Goal: Check status: Check status

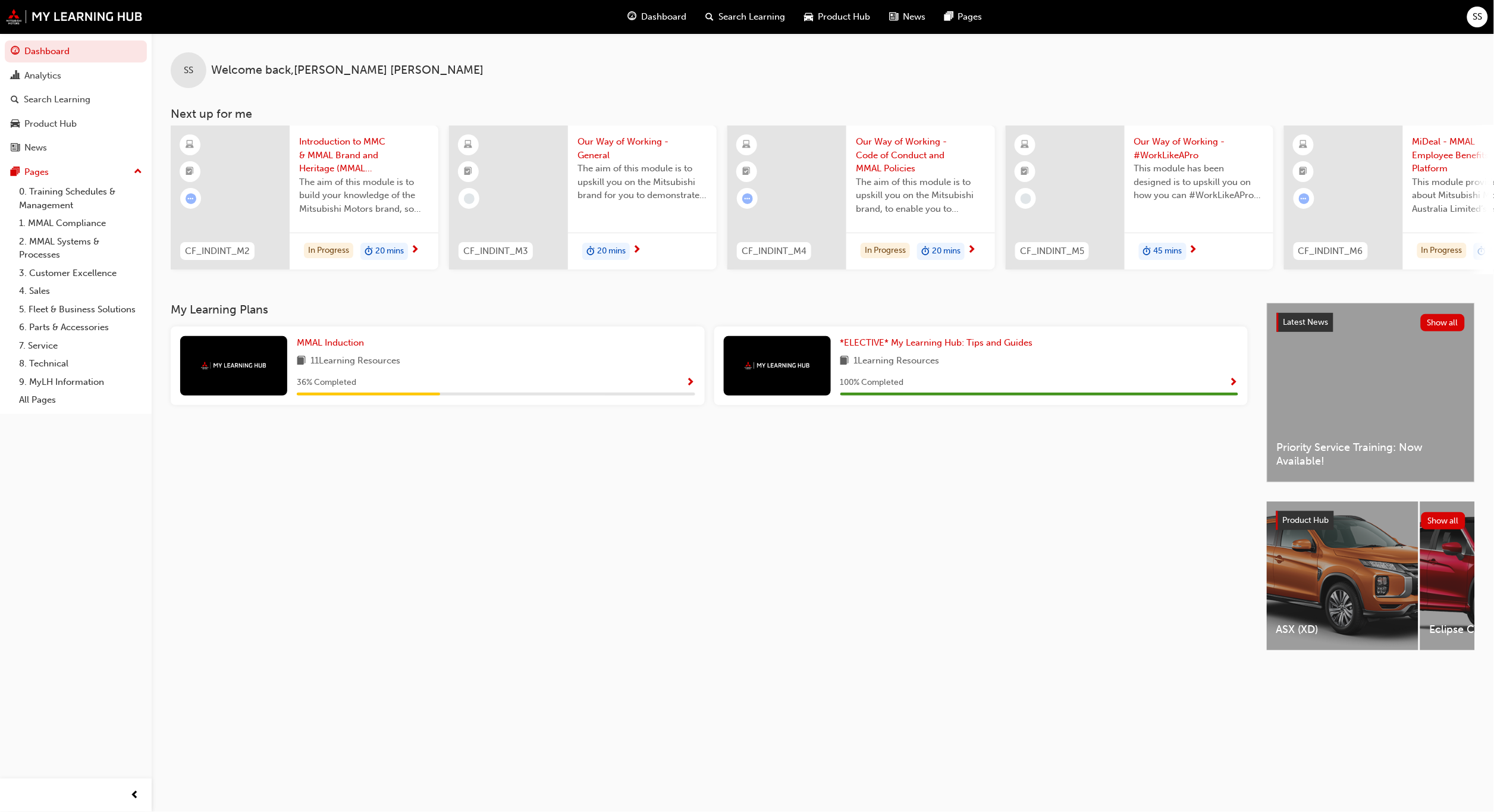
drag, startPoint x: 1326, startPoint y: 0, endPoint x: 427, endPoint y: 421, distance: 992.7
click at [427, 421] on div "My Learning Plans MMAL Induction 11 Learning Resources 36 % Completed *ELECTIVE…" at bounding box center [719, 487] width 1096 height 369
click at [40, 74] on div "Analytics" at bounding box center [42, 75] width 37 height 14
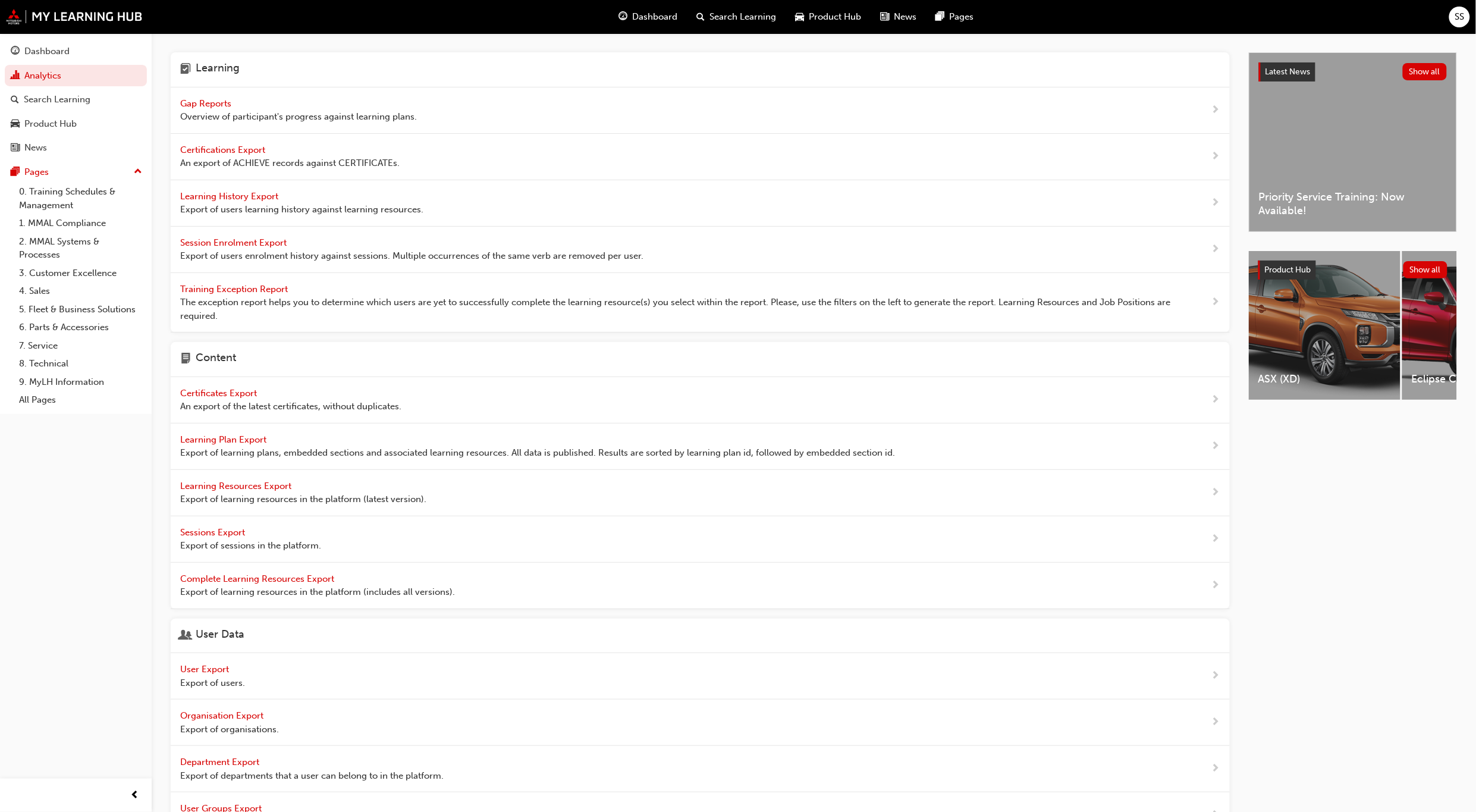
click at [209, 100] on span "Gap Reports" at bounding box center [206, 104] width 54 height 11
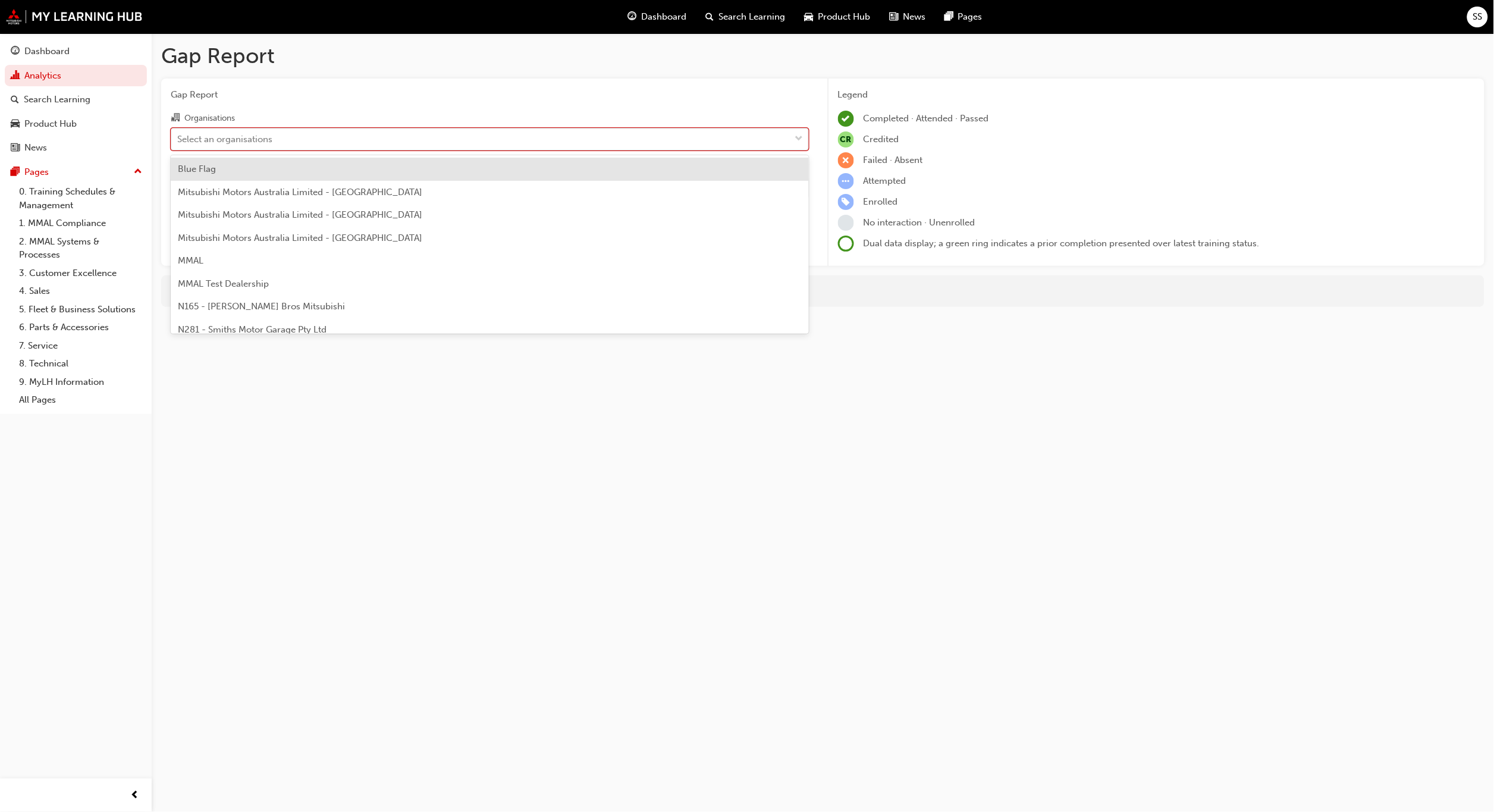
click at [801, 136] on span "down-icon" at bounding box center [800, 139] width 8 height 16
click at [179, 136] on input "Organisations option Blue Flag focused, 1 of 202. 202 results available. Use Up…" at bounding box center [178, 138] width 1 height 10
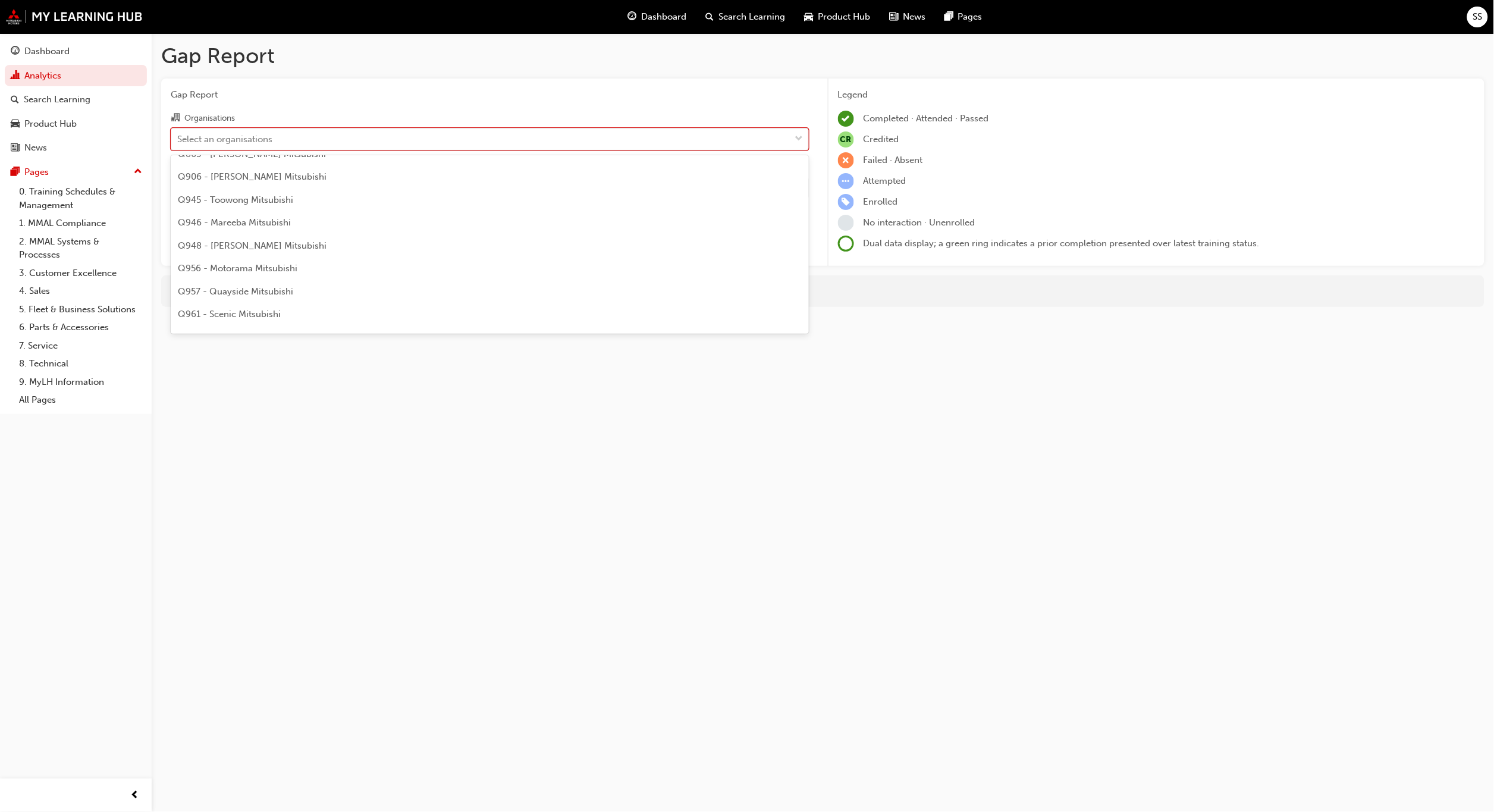
scroll to position [2141, 0]
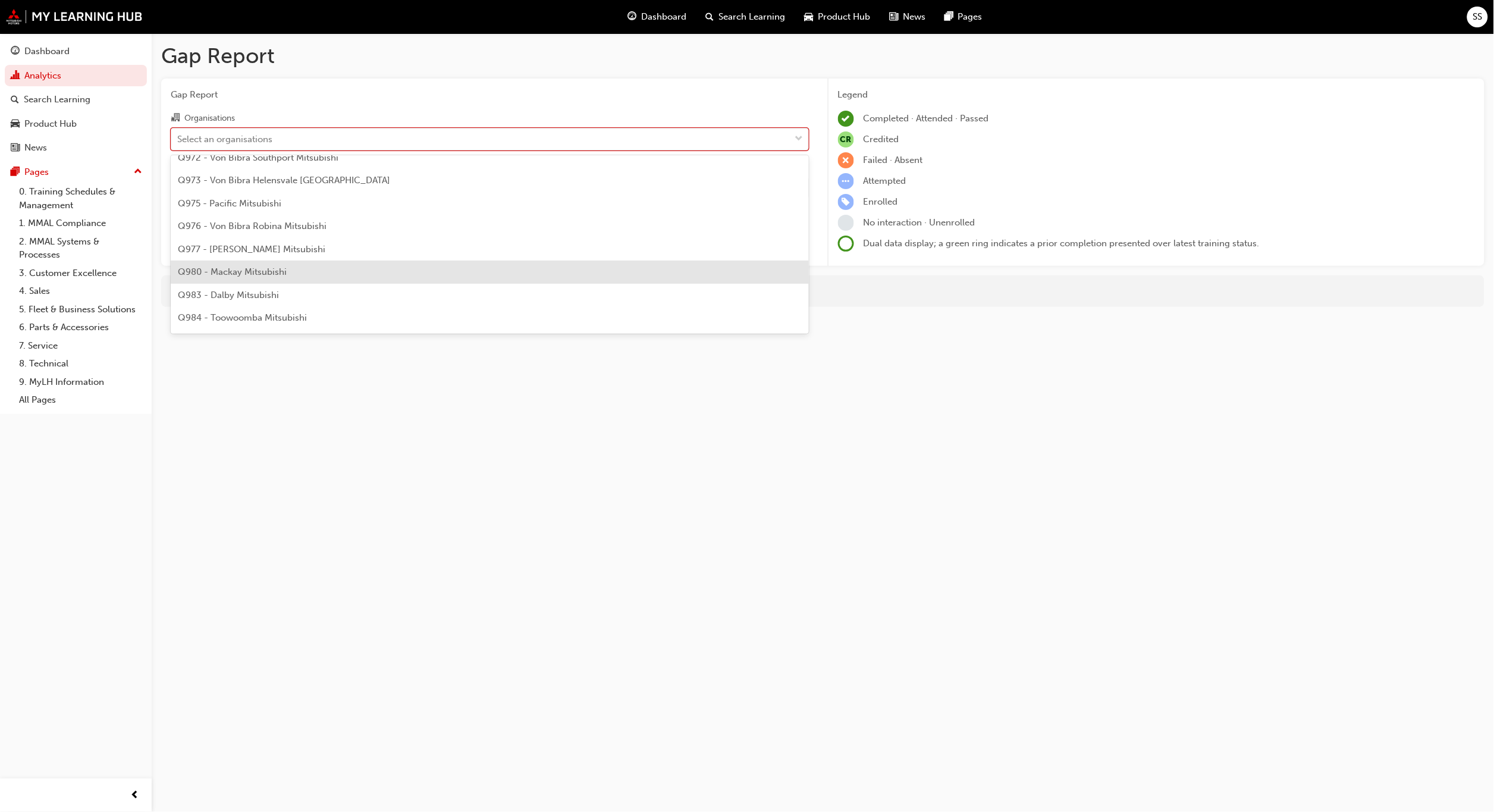
click at [251, 269] on span "Q980 - Mackay Mitsubishi" at bounding box center [232, 272] width 109 height 11
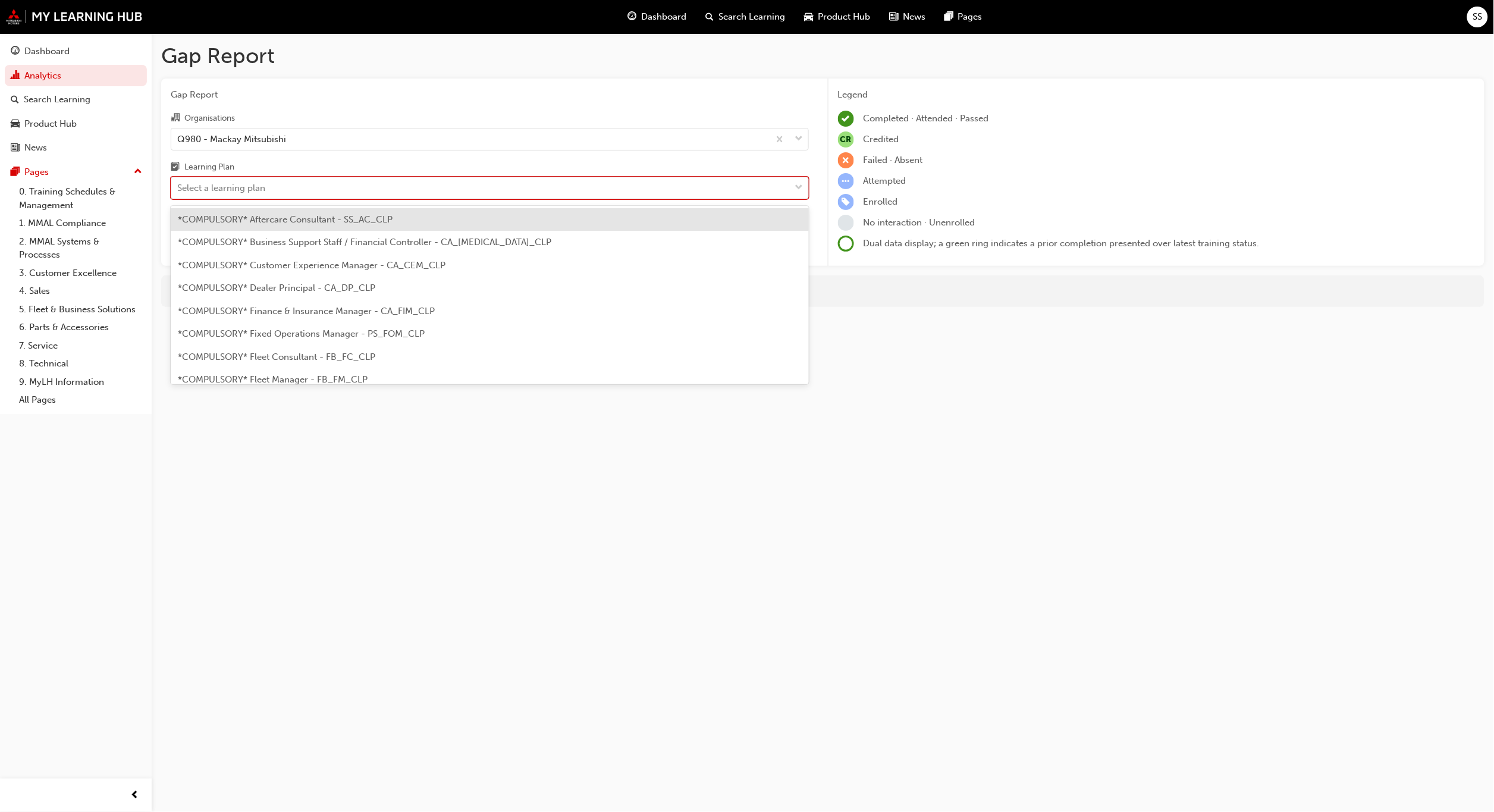
click at [339, 186] on div "Select a learning plan" at bounding box center [481, 188] width 619 height 21
click at [179, 186] on input "Learning Plan option *COMPULSORY* Aftercare Consultant - SS_AC_CLP focused, 1 o…" at bounding box center [178, 187] width 1 height 10
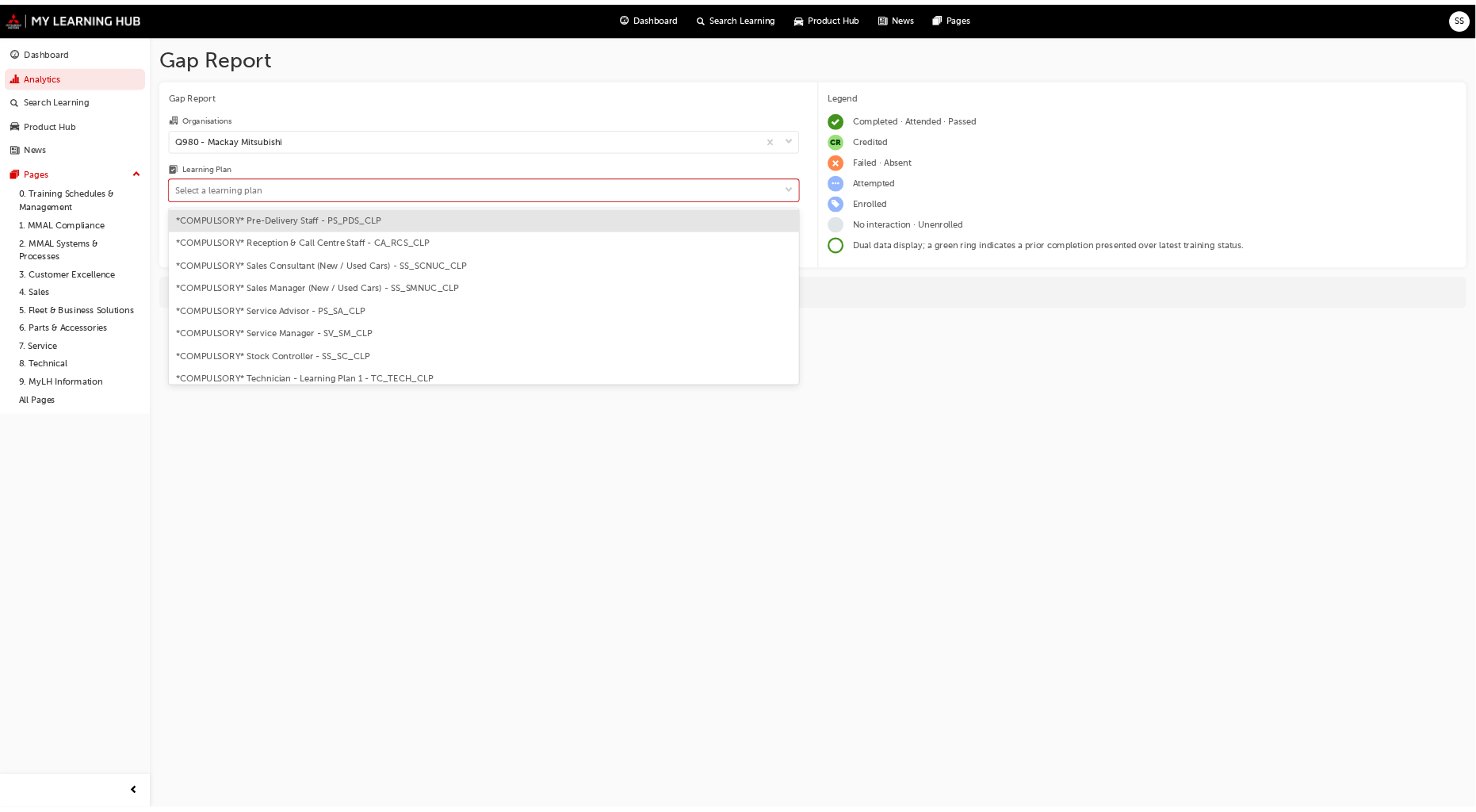
scroll to position [476, 0]
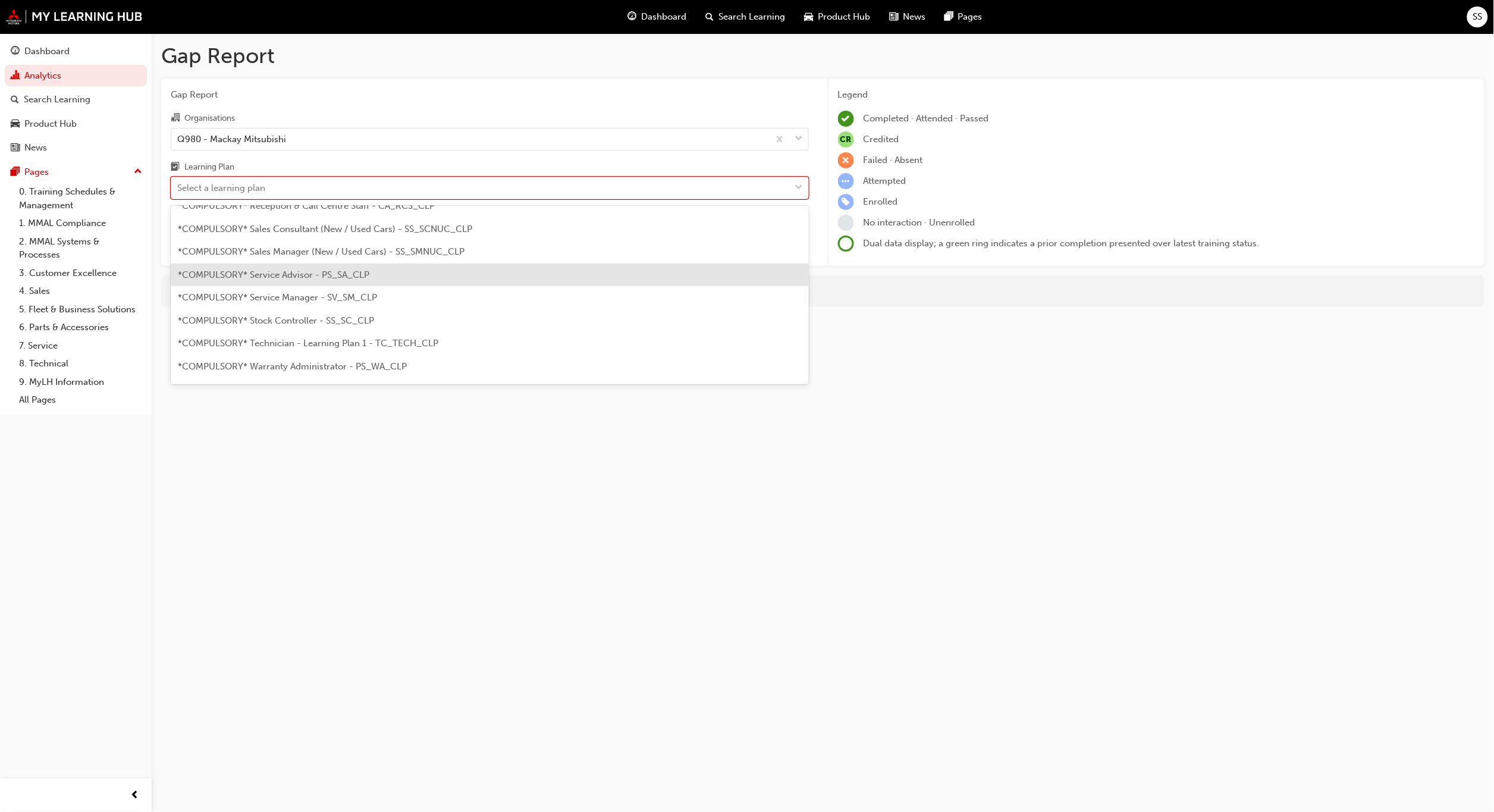
click at [299, 276] on span "*COMPULSORY* Service Advisor - PS_SA_CLP" at bounding box center [274, 275] width 191 height 11
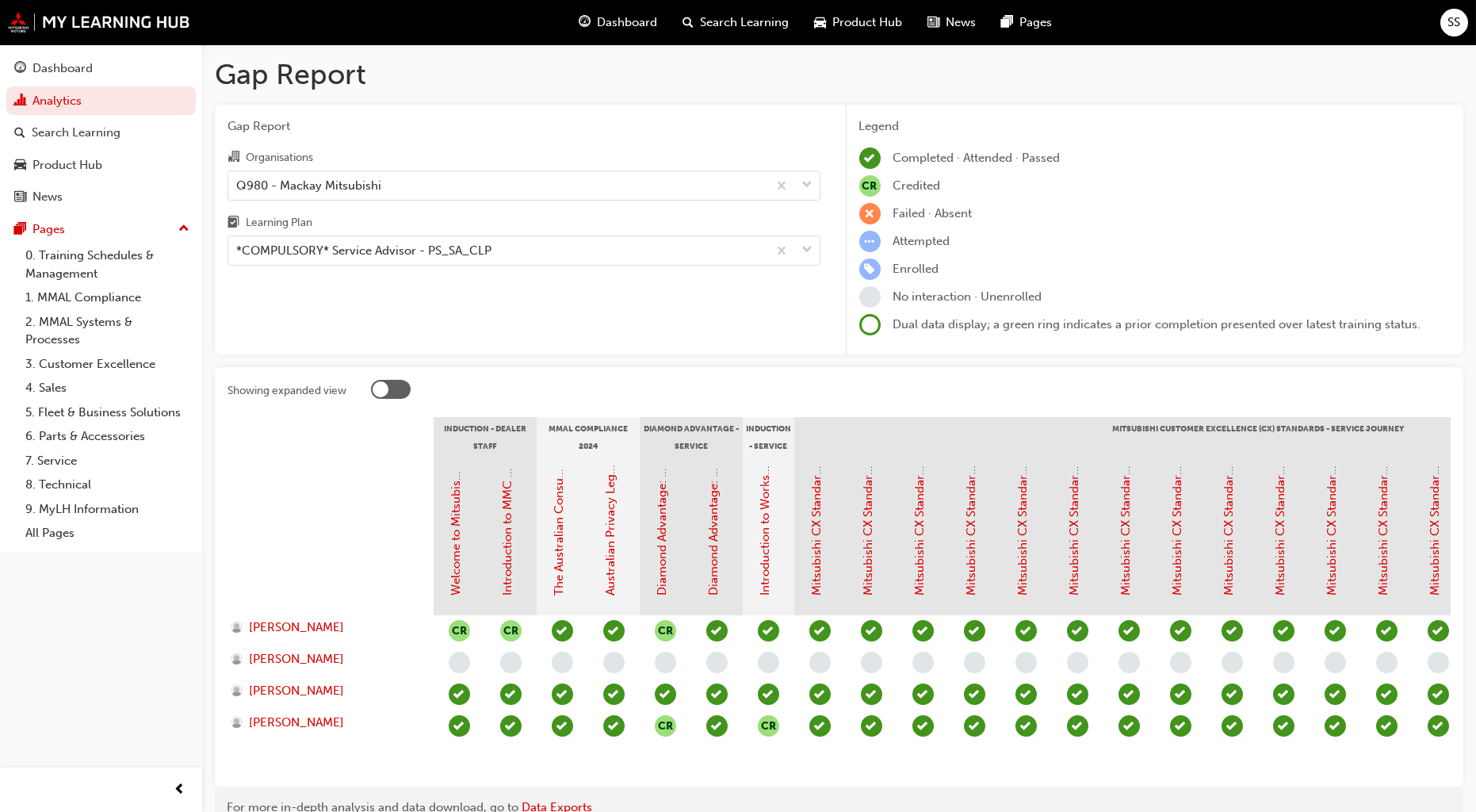
drag, startPoint x: 1847, startPoint y: 0, endPoint x: 706, endPoint y: 219, distance: 1161.8
click at [706, 219] on div "Learning Plan" at bounding box center [524, 225] width 593 height 23
click at [238, 243] on input "Learning Plan *COMPULSORY* Service Advisor - PS_SA_CLP" at bounding box center [237, 249] width 2 height 14
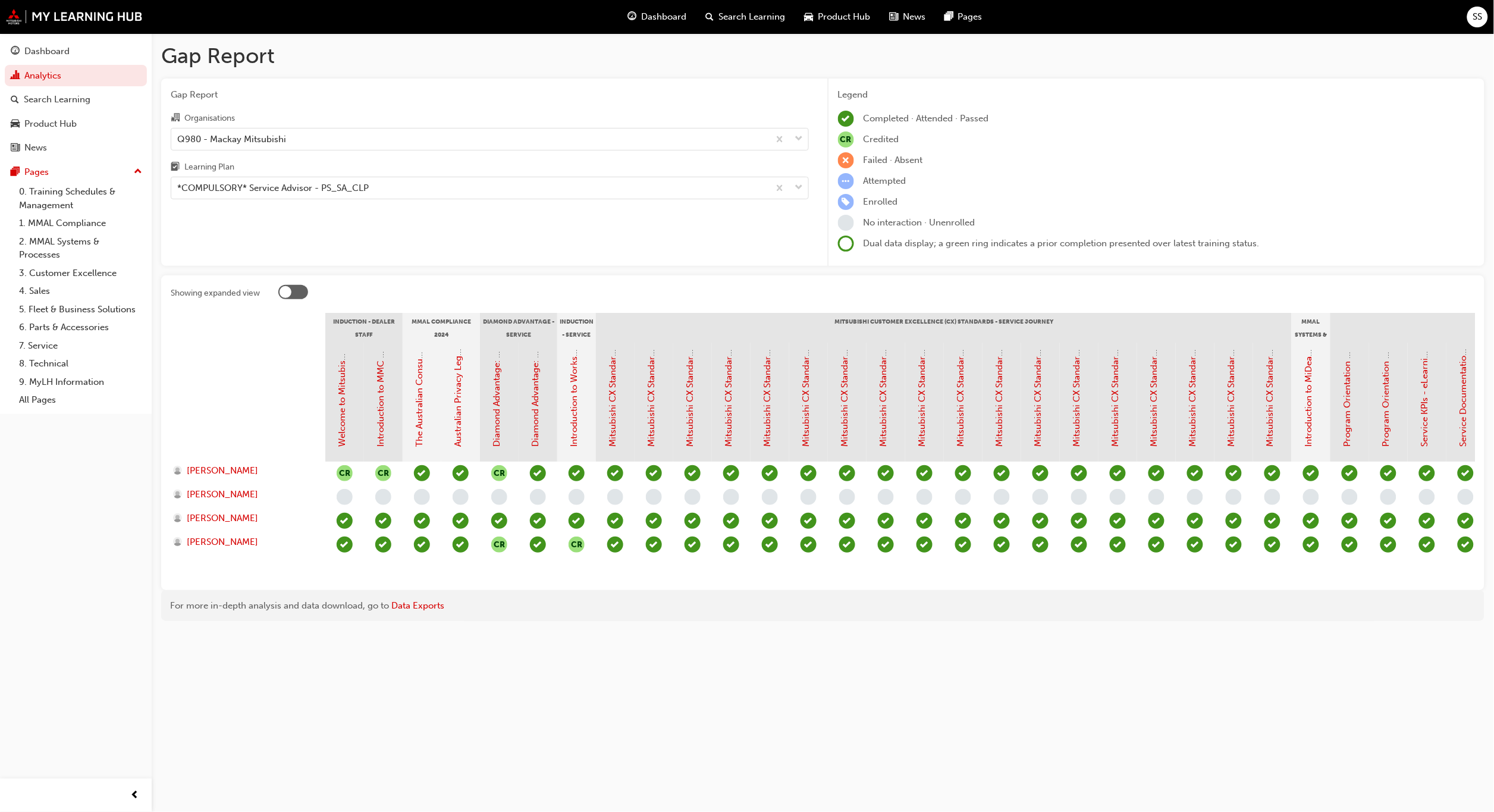
drag, startPoint x: 1034, startPoint y: 1, endPoint x: 639, endPoint y: 659, distance: 767.5
click at [639, 659] on div "Gap Report Gap Report Organisations Q980 - Mackay Mitsubishi Learning Plan *COM…" at bounding box center [747, 406] width 1494 height 812
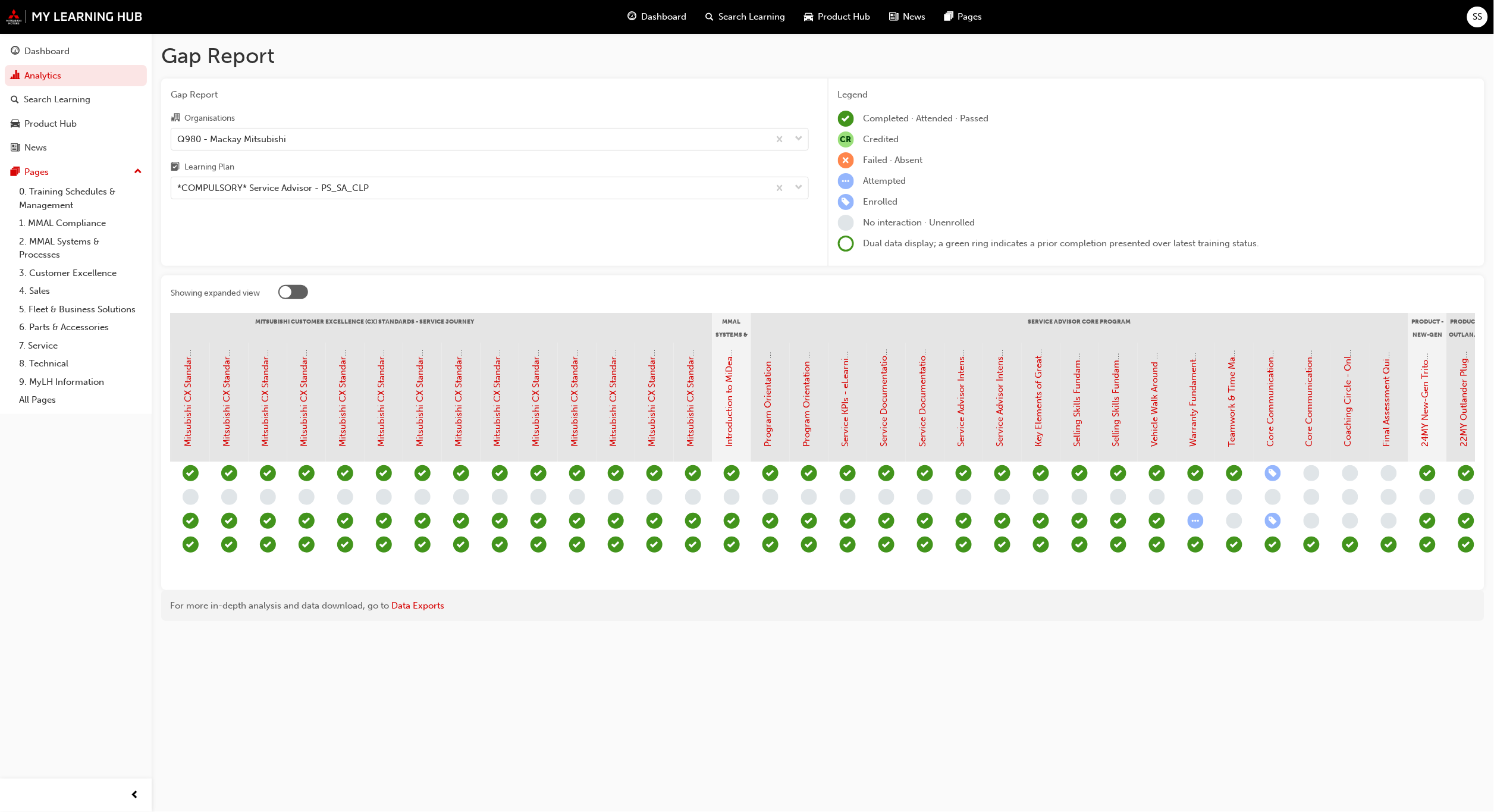
scroll to position [0, 627]
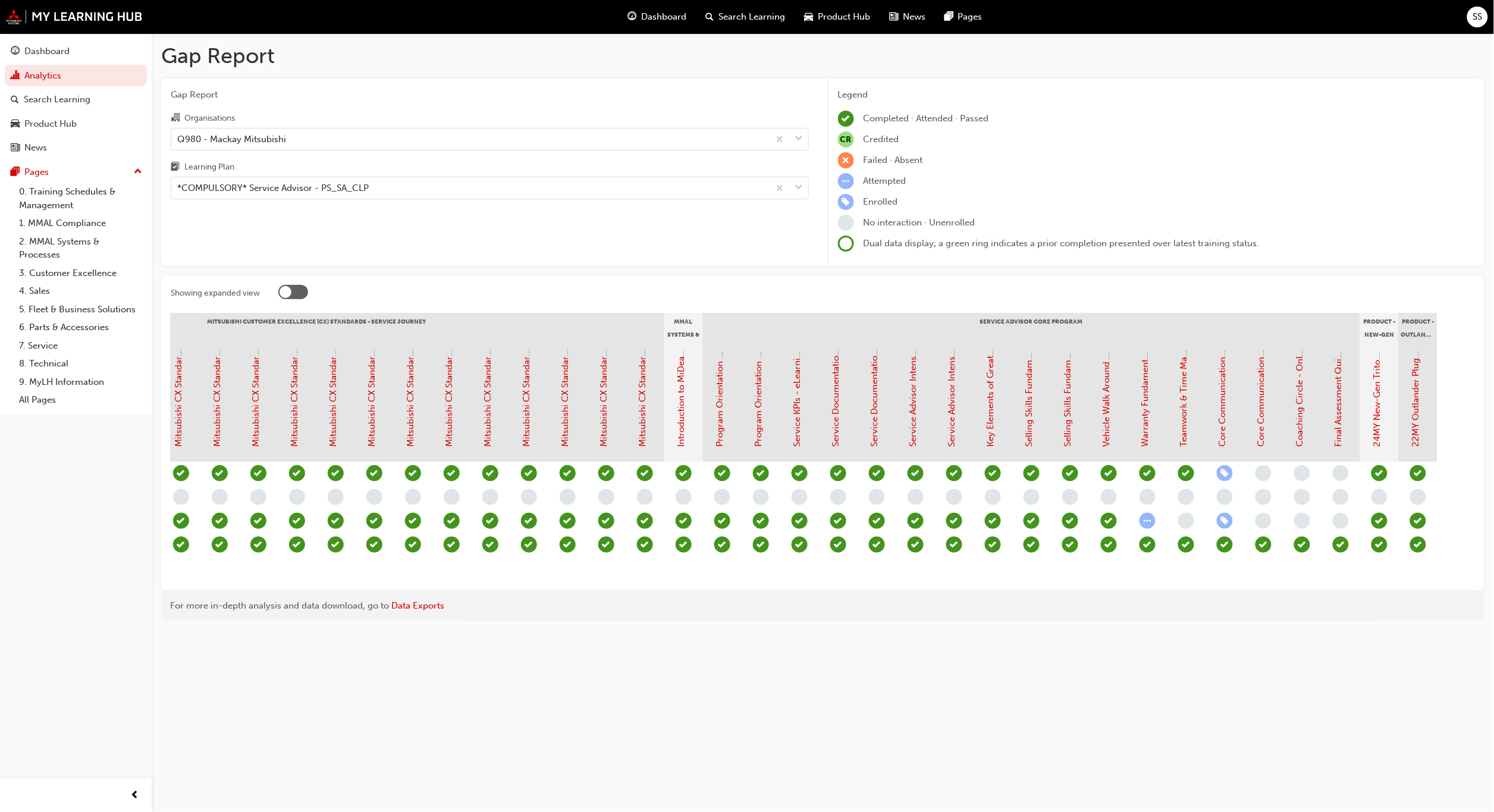
click at [383, 724] on div "Gap Report Gap Report Organisations Q980 - Mackay Mitsubishi Learning Plan *COM…" at bounding box center [747, 406] width 1494 height 812
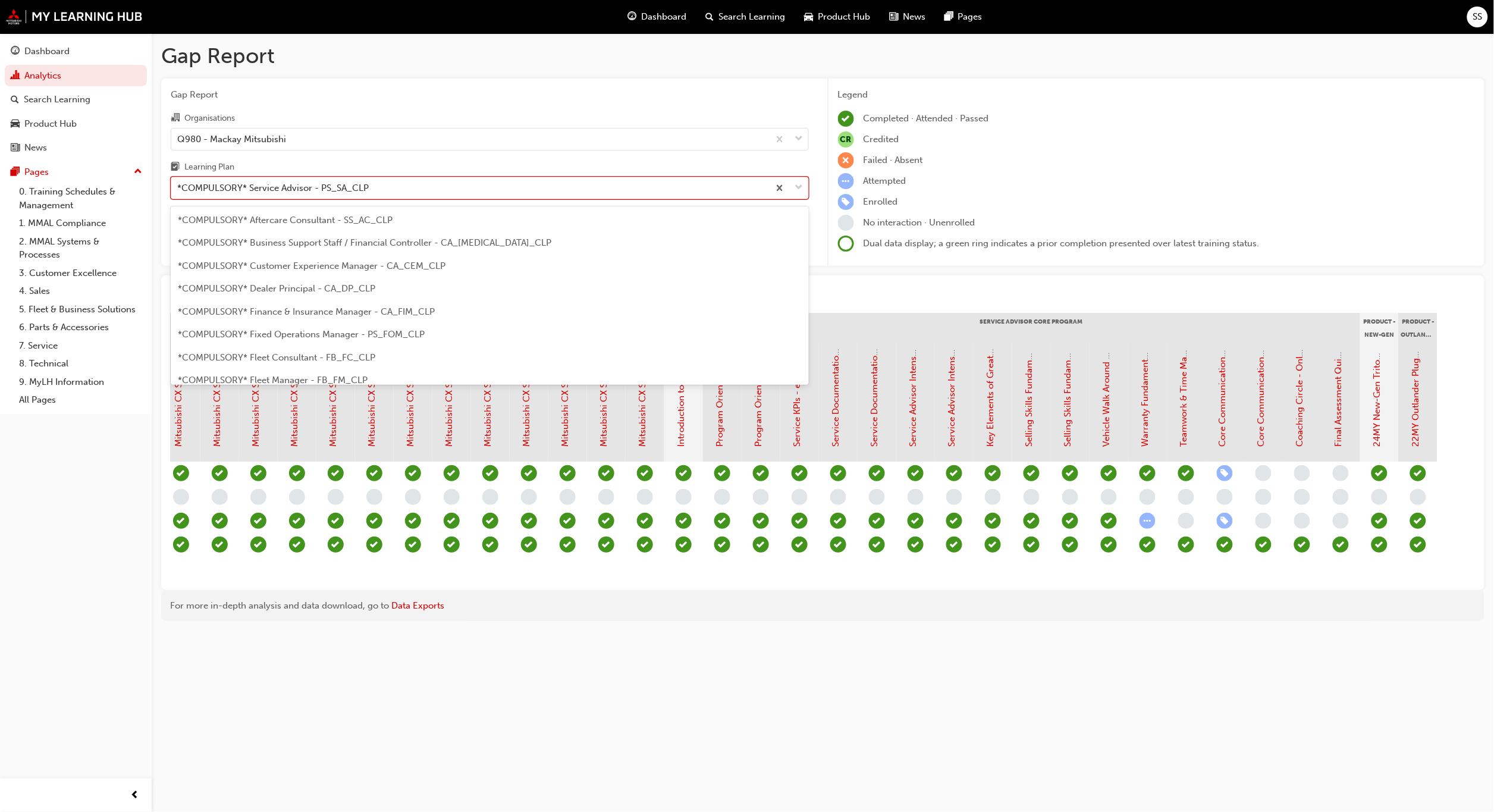
click at [797, 184] on span "down-icon" at bounding box center [800, 188] width 8 height 16
click at [179, 184] on input "Learning Plan option *COMPULSORY* Service Advisor - PS_SA_CLP, selected. option…" at bounding box center [178, 187] width 1 height 10
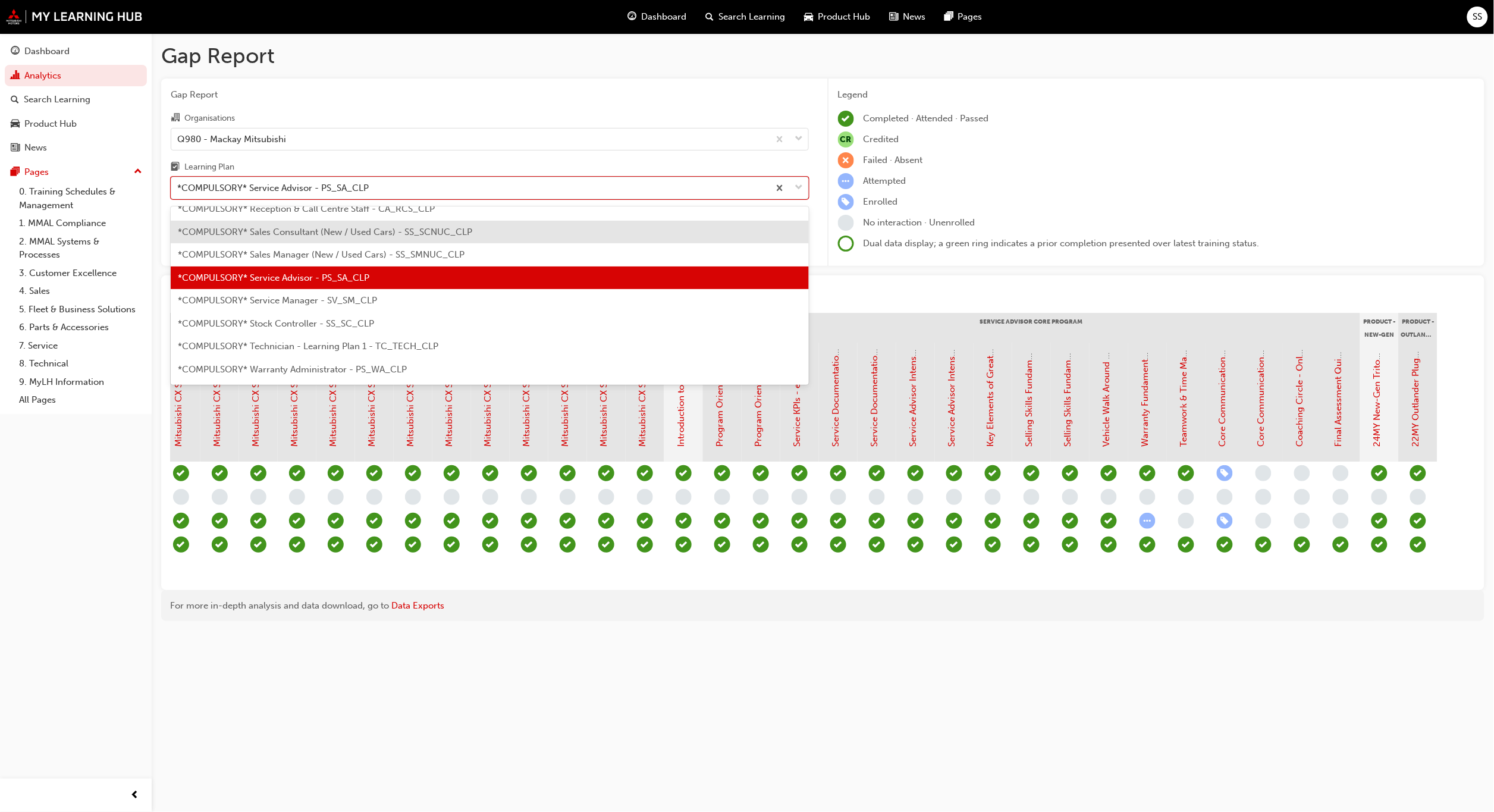
scroll to position [385, 0]
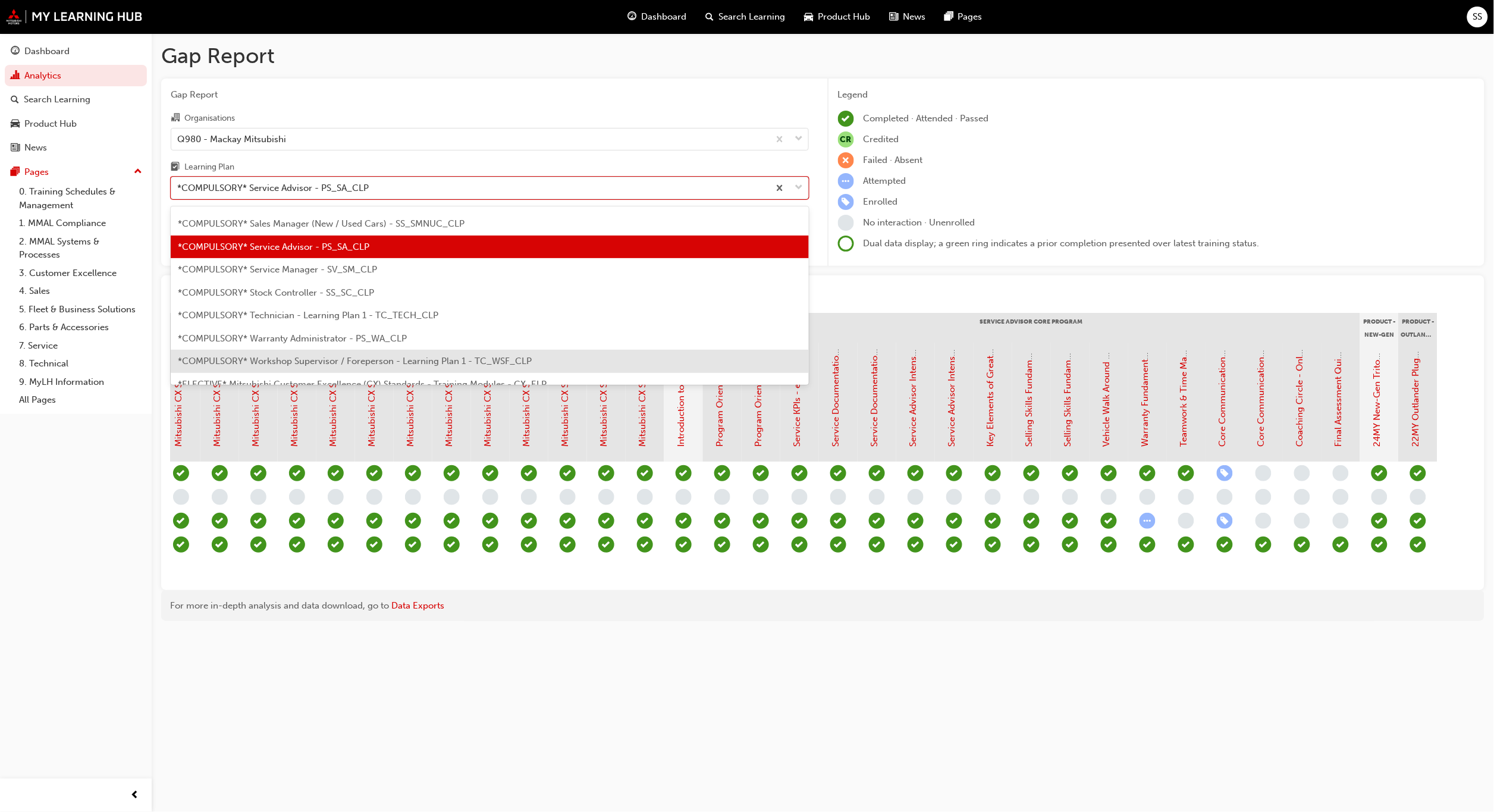
click at [315, 360] on span "*COMPULSORY* Workshop Supervisor / Foreperson - Learning Plan 1 - TC_WSF_CLP" at bounding box center [355, 361] width 354 height 11
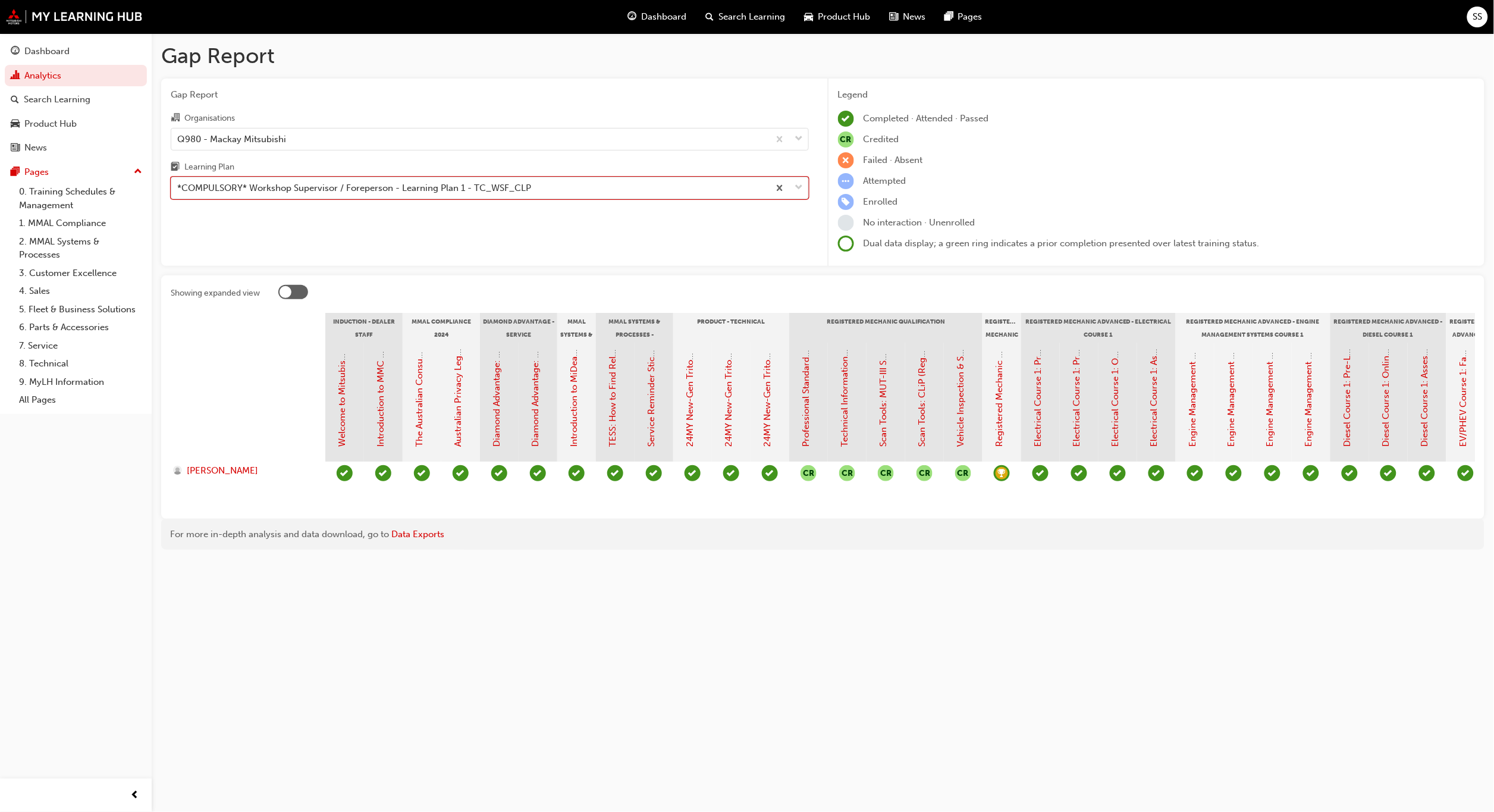
click at [797, 182] on span "down-icon" at bounding box center [800, 188] width 8 height 16
click at [179, 182] on input "Learning Plan option *COMPULSORY* Workshop Supervisor / Foreperson - Learning P…" at bounding box center [178, 187] width 1 height 10
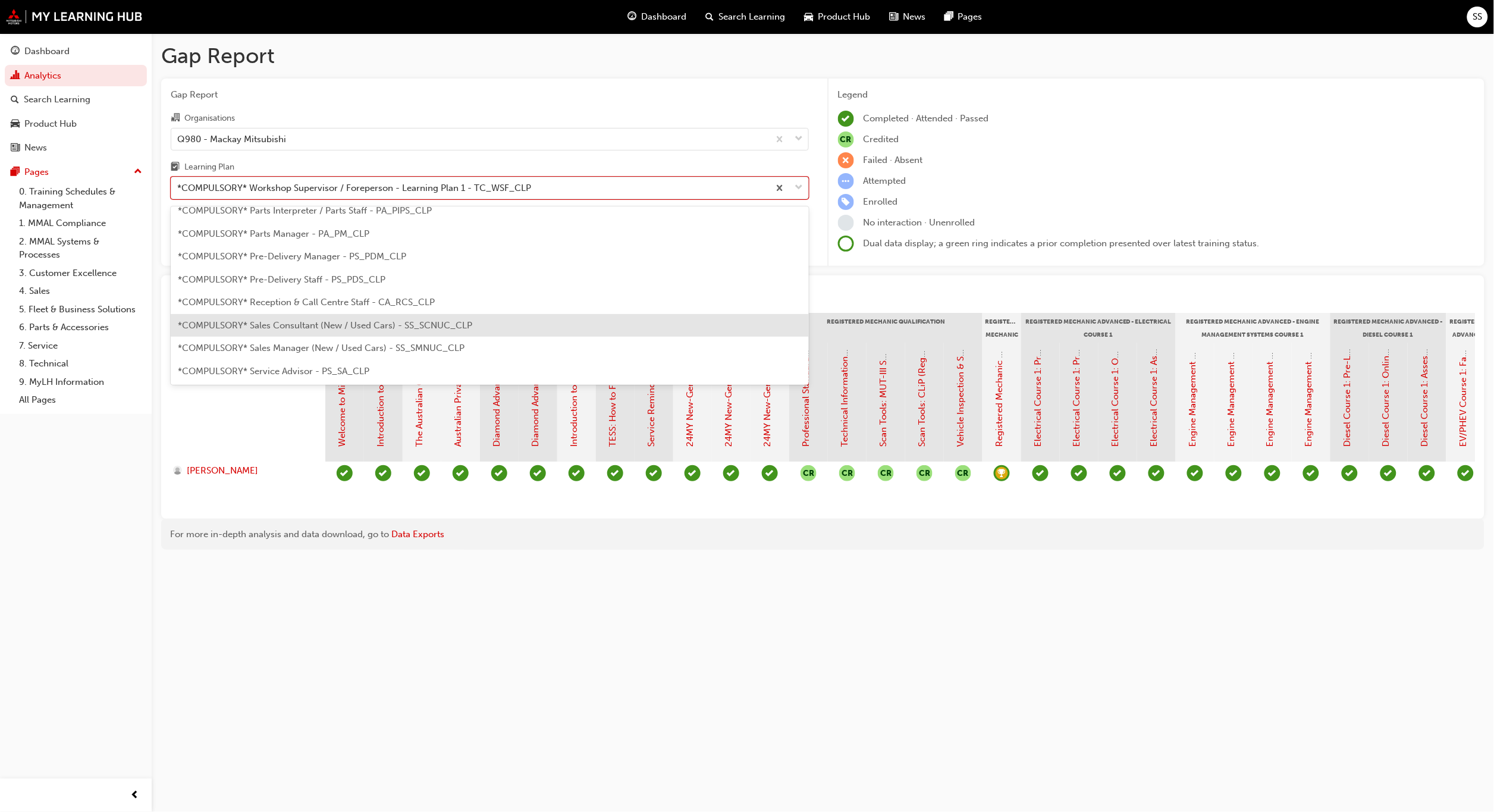
scroll to position [380, 0]
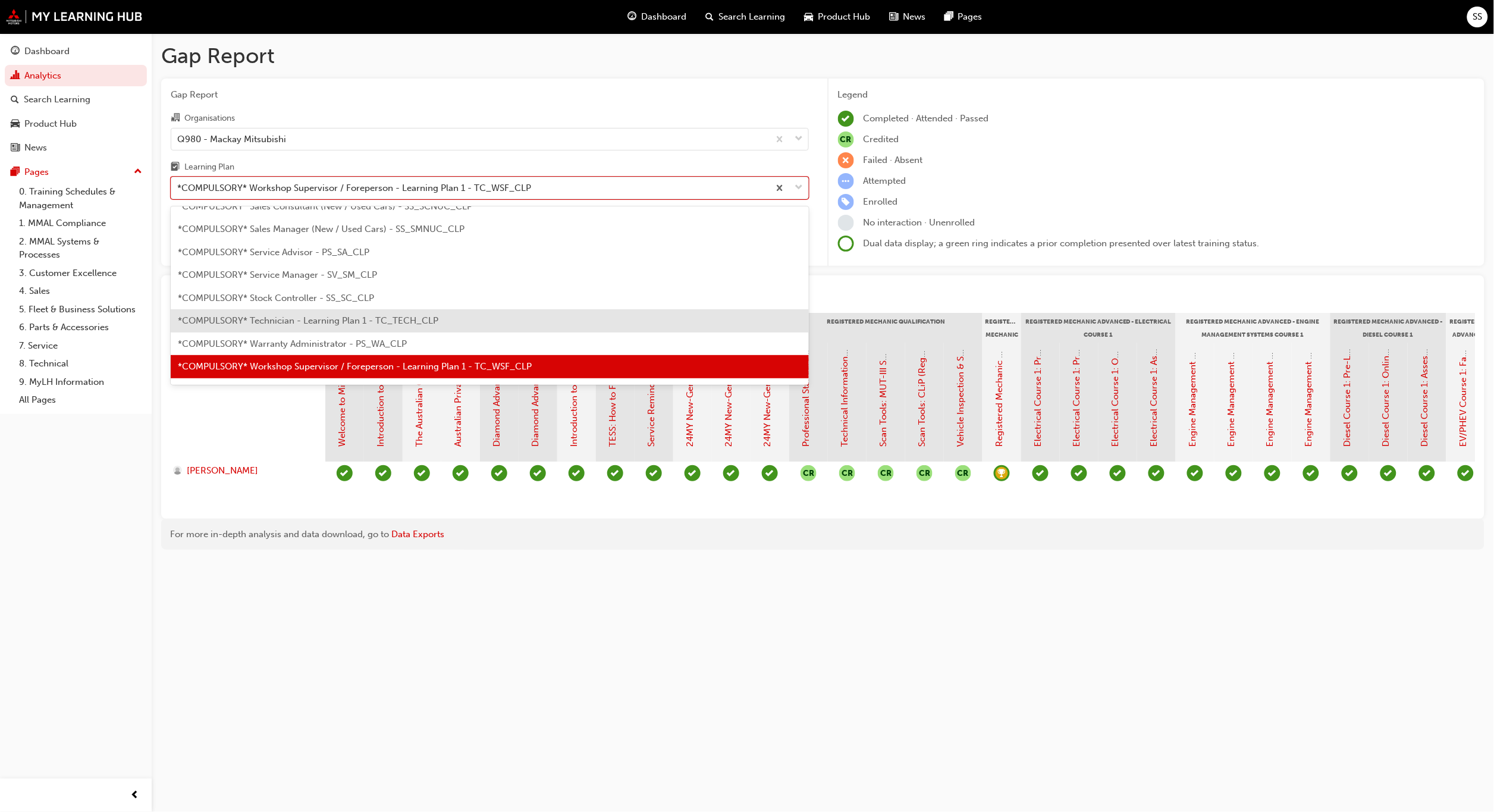
click at [314, 319] on span "*COMPULSORY* Technician - Learning Plan 1 - TC_TECH_CLP" at bounding box center [308, 321] width 260 height 11
